Goal: Task Accomplishment & Management: Use online tool/utility

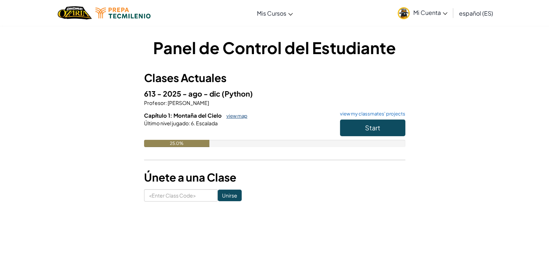
click at [242, 115] on link "view map" at bounding box center [235, 116] width 25 height 6
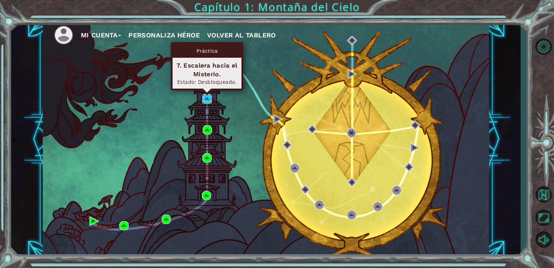
click at [203, 98] on img at bounding box center [206, 98] width 9 height 9
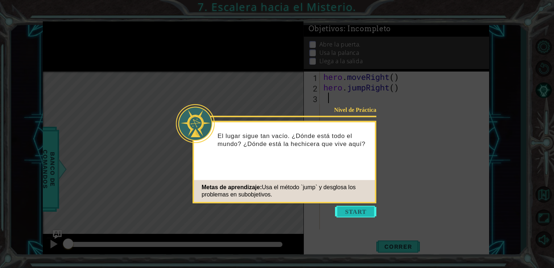
click at [355, 208] on button "Start" at bounding box center [355, 212] width 41 height 12
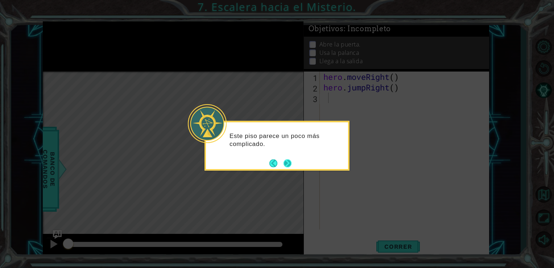
click at [287, 160] on button "Next" at bounding box center [288, 163] width 8 height 8
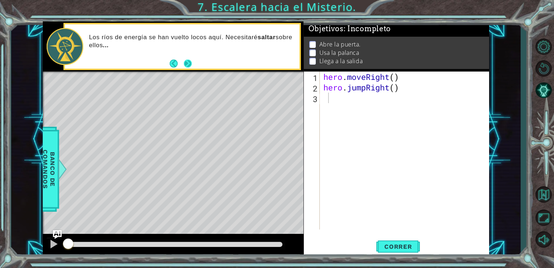
click at [184, 62] on button "Next" at bounding box center [188, 63] width 8 height 8
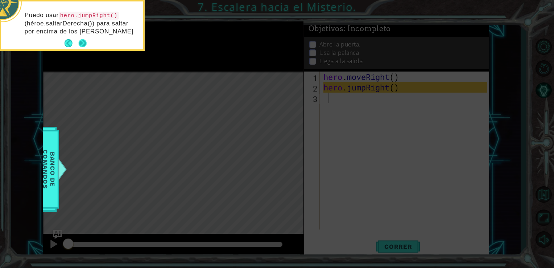
click at [79, 40] on button "Next" at bounding box center [83, 43] width 8 height 8
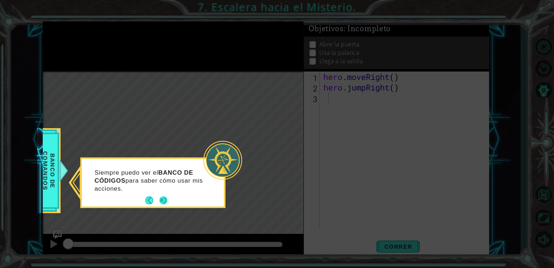
click at [161, 198] on button "Next" at bounding box center [164, 200] width 8 height 8
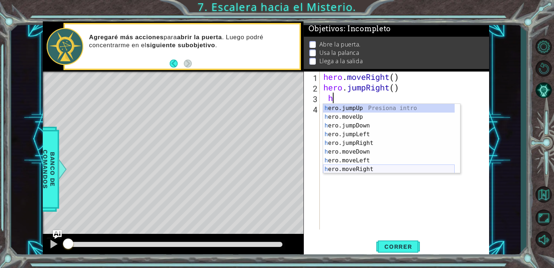
click at [373, 171] on div "h ero.jumpUp Presiona intro h ero.moveUp Presiona intro h ero.jumpDown Presiona…" at bounding box center [389, 147] width 132 height 87
type textarea "hero.moveRight(1)"
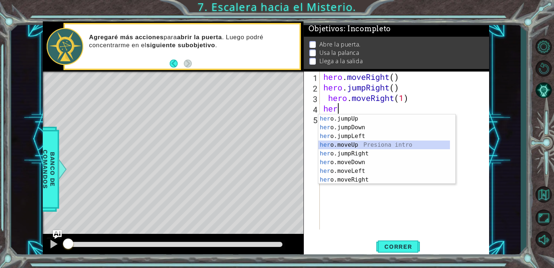
click at [353, 145] on div "her o.jumpUp Presiona intro her o.jumpDown Presiona intro her o.jumpLeft Presio…" at bounding box center [385, 157] width 132 height 87
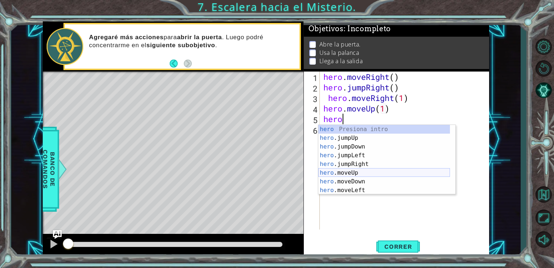
type textarea "herou"
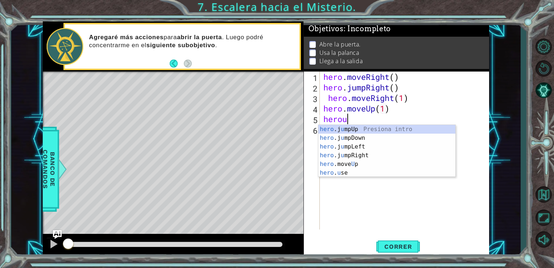
click at [367, 170] on div "hero .j u mpUp Presiona intro hero .j u mpDown Presiona intro hero .j u mpLeft …" at bounding box center [387, 160] width 137 height 70
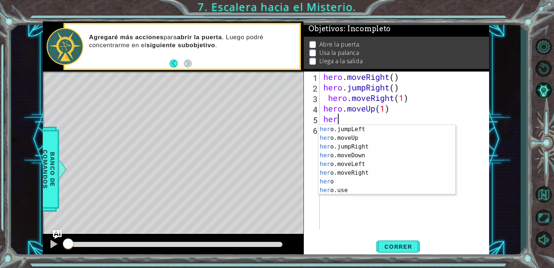
scroll to position [17, 0]
click at [342, 190] on div "her o.jumpLeft Presiona intro her o.moveUp Presiona intro her o.jumpRight Presi…" at bounding box center [385, 168] width 132 height 87
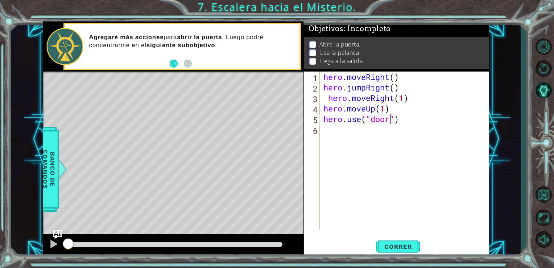
scroll to position [0, 3]
click at [401, 243] on span "Correr" at bounding box center [398, 246] width 42 height 7
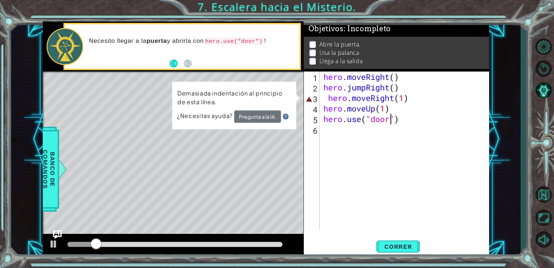
click at [328, 102] on div "hero . moveRight ( ) hero . jumpRight ( ) hero . moveRight ( 1 ) hero . moveUp …" at bounding box center [406, 160] width 169 height 179
type textarea "hero.moveRight(1)"
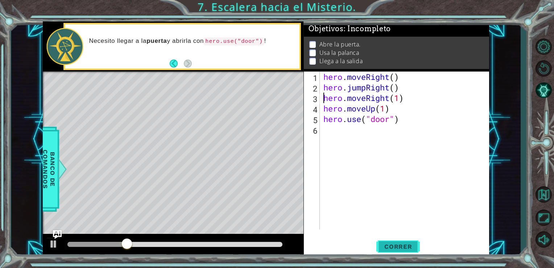
click at [396, 246] on span "Correr" at bounding box center [398, 246] width 42 height 7
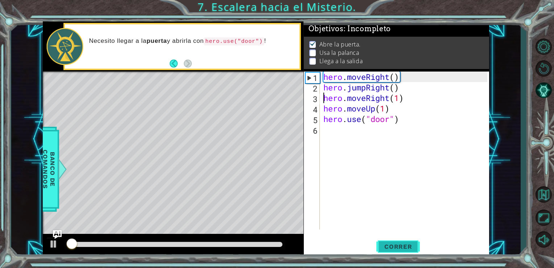
scroll to position [3, 0]
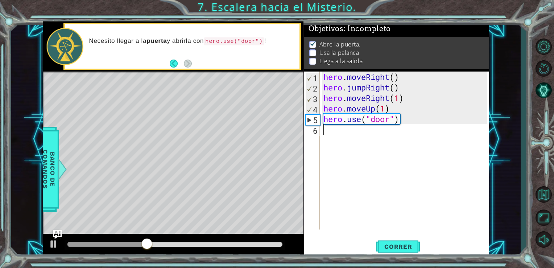
click at [338, 133] on div "hero . moveRight ( ) hero . jumpRight ( ) hero . moveRight ( 1 ) hero . moveUp …" at bounding box center [406, 160] width 169 height 179
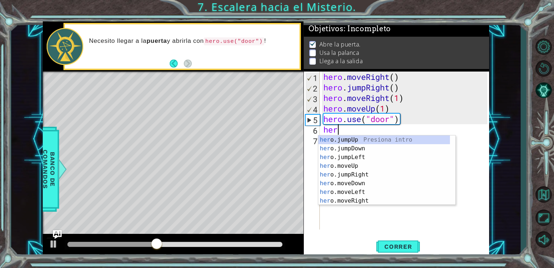
scroll to position [0, 0]
click at [349, 164] on div "her o.jumpUp Presiona intro her o.jumpDown Presiona intro her o.jumpLeft Presio…" at bounding box center [385, 178] width 132 height 87
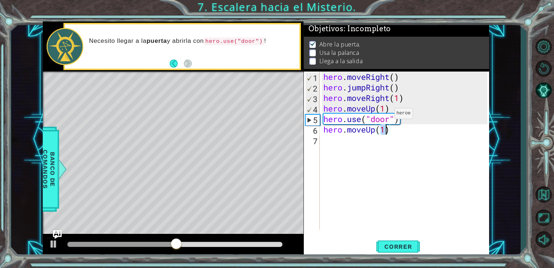
scroll to position [0, 3]
type textarea "hero.moveUp(2)"
click at [399, 243] on span "Correr" at bounding box center [398, 246] width 42 height 7
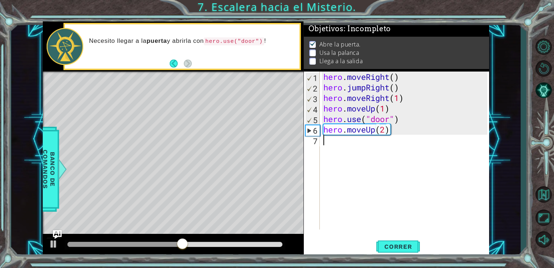
click at [335, 146] on div "hero . moveRight ( ) hero . jumpRight ( ) hero . moveRight ( 1 ) hero . moveUp …" at bounding box center [406, 160] width 169 height 179
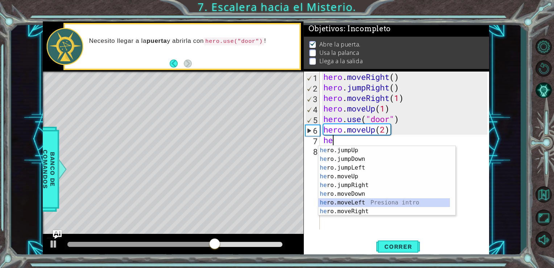
click at [354, 201] on div "he ro.jumpUp Presiona intro he ro.jumpDown Presiona intro he ro.jumpLeft Presio…" at bounding box center [385, 189] width 132 height 87
type textarea "hero.moveLeft(1)"
